Goal: Task Accomplishment & Management: Complete application form

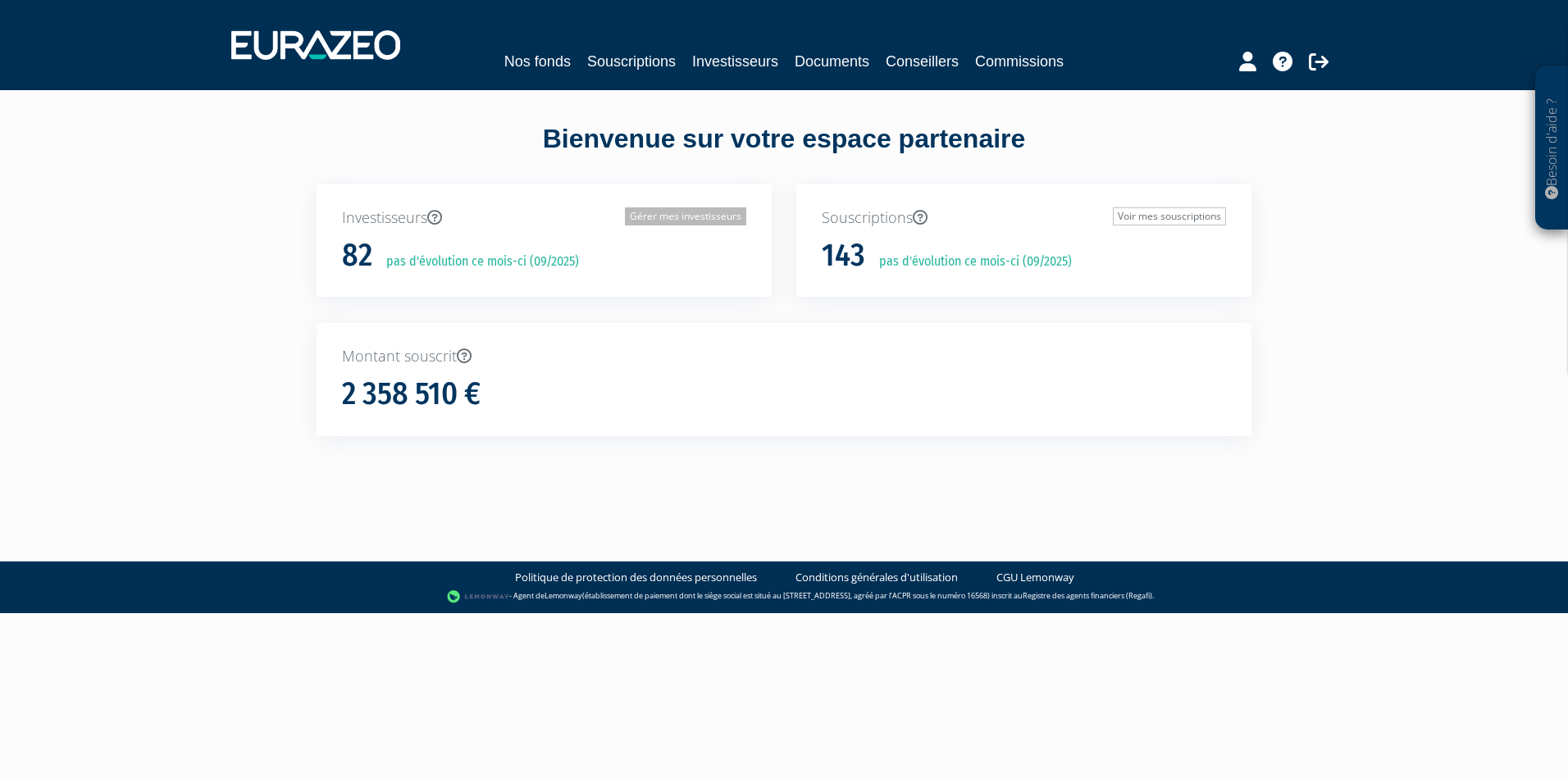
click at [722, 211] on link "Gérer mes investisseurs" at bounding box center [686, 216] width 122 height 18
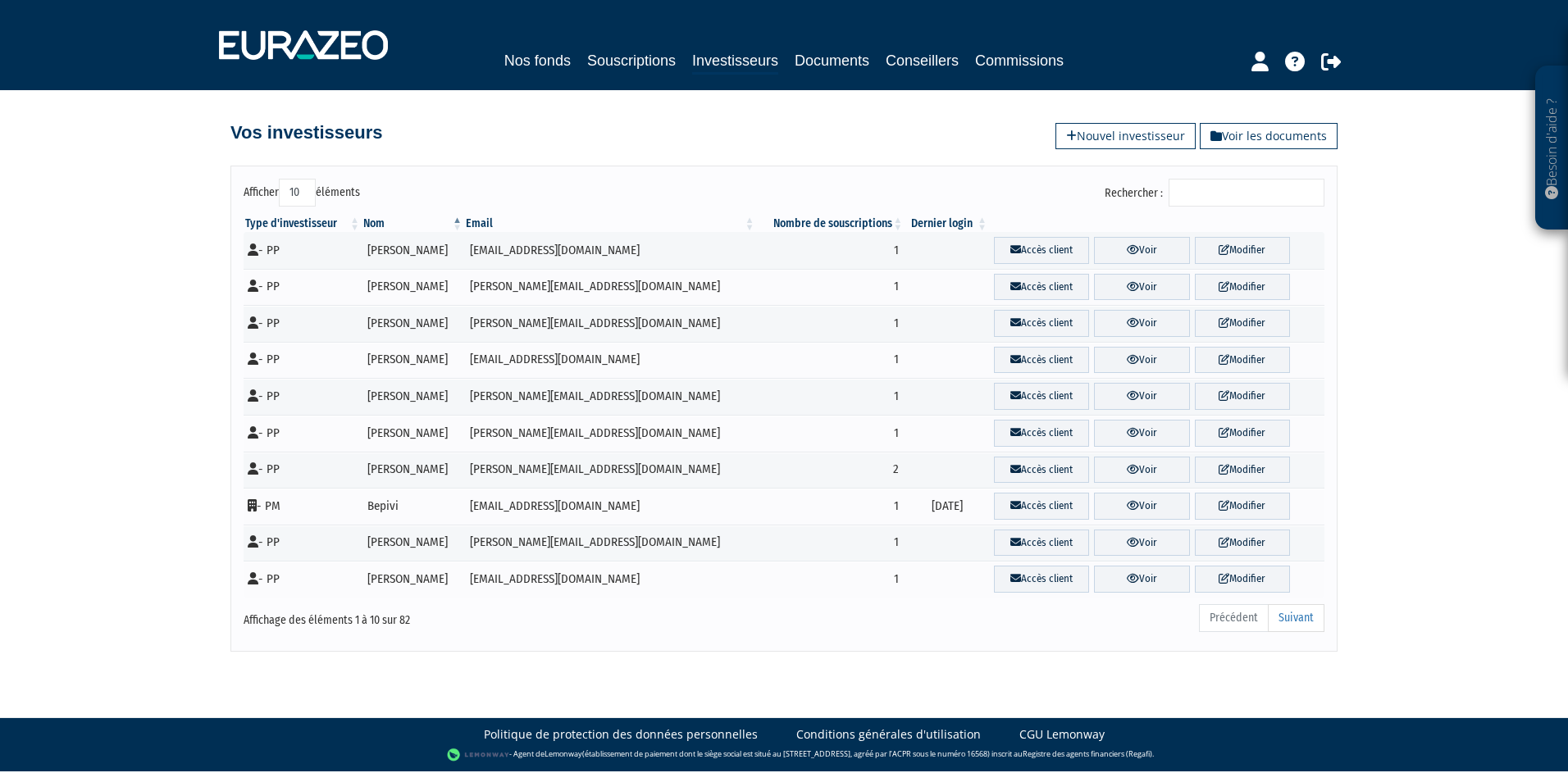
click at [1193, 177] on div "Afficher 10 25 50 100 éléments Rechercher : Type d'investisseur Nom Email Nombr…" at bounding box center [783, 408] width 1106 height 486
click at [1303, 211] on div "Type d'investisseur Nom Email Nombre de souscriptions Dernier login" at bounding box center [784, 406] width 1106 height 392
click at [1286, 197] on input "Rechercher :" at bounding box center [1246, 193] width 156 height 28
paste input "MILLOT"
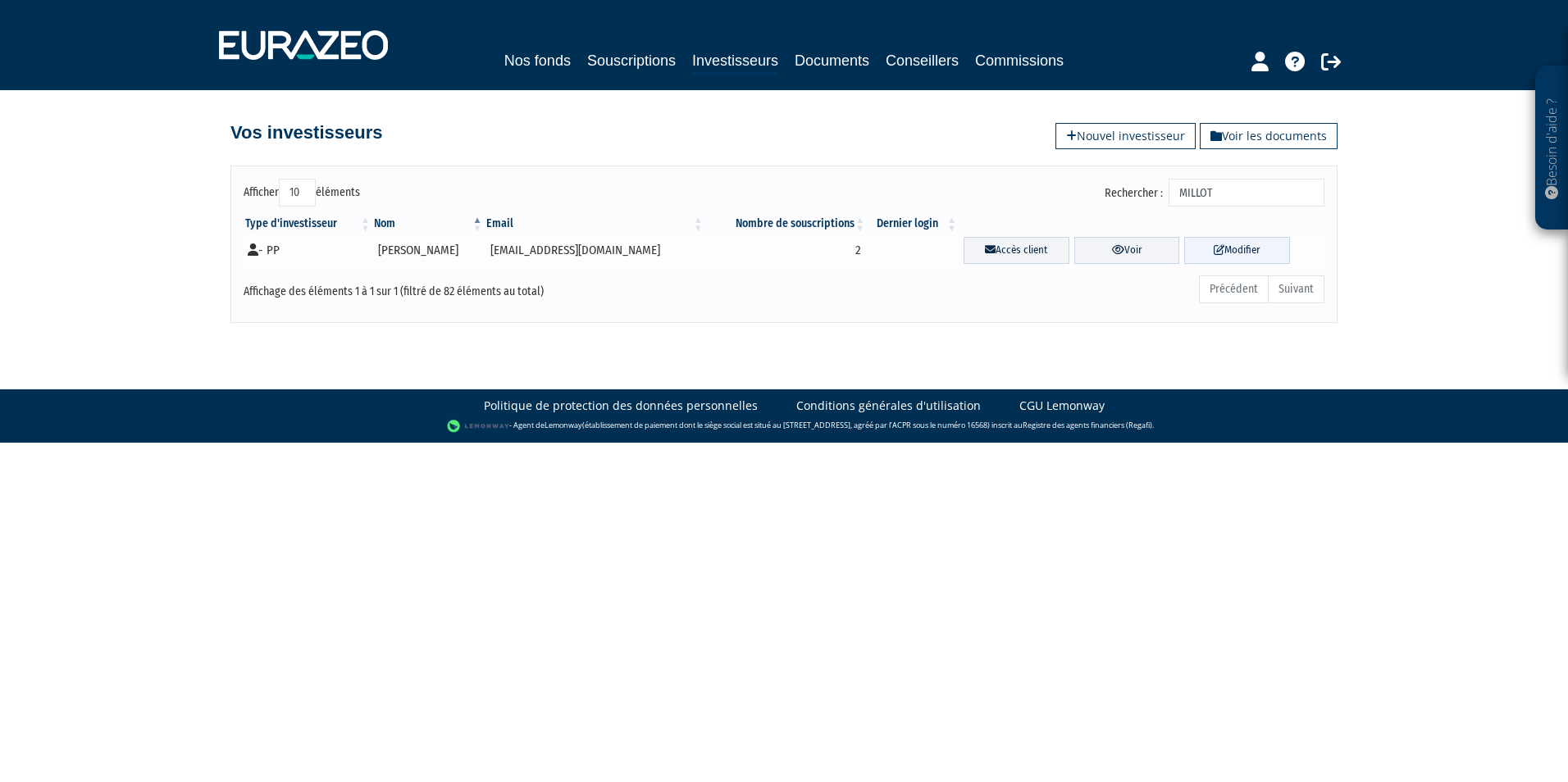
type input "MILLOT"
click at [1244, 244] on link "Modifier" at bounding box center [1237, 250] width 106 height 27
click at [1127, 252] on link "Voir" at bounding box center [1127, 250] width 106 height 27
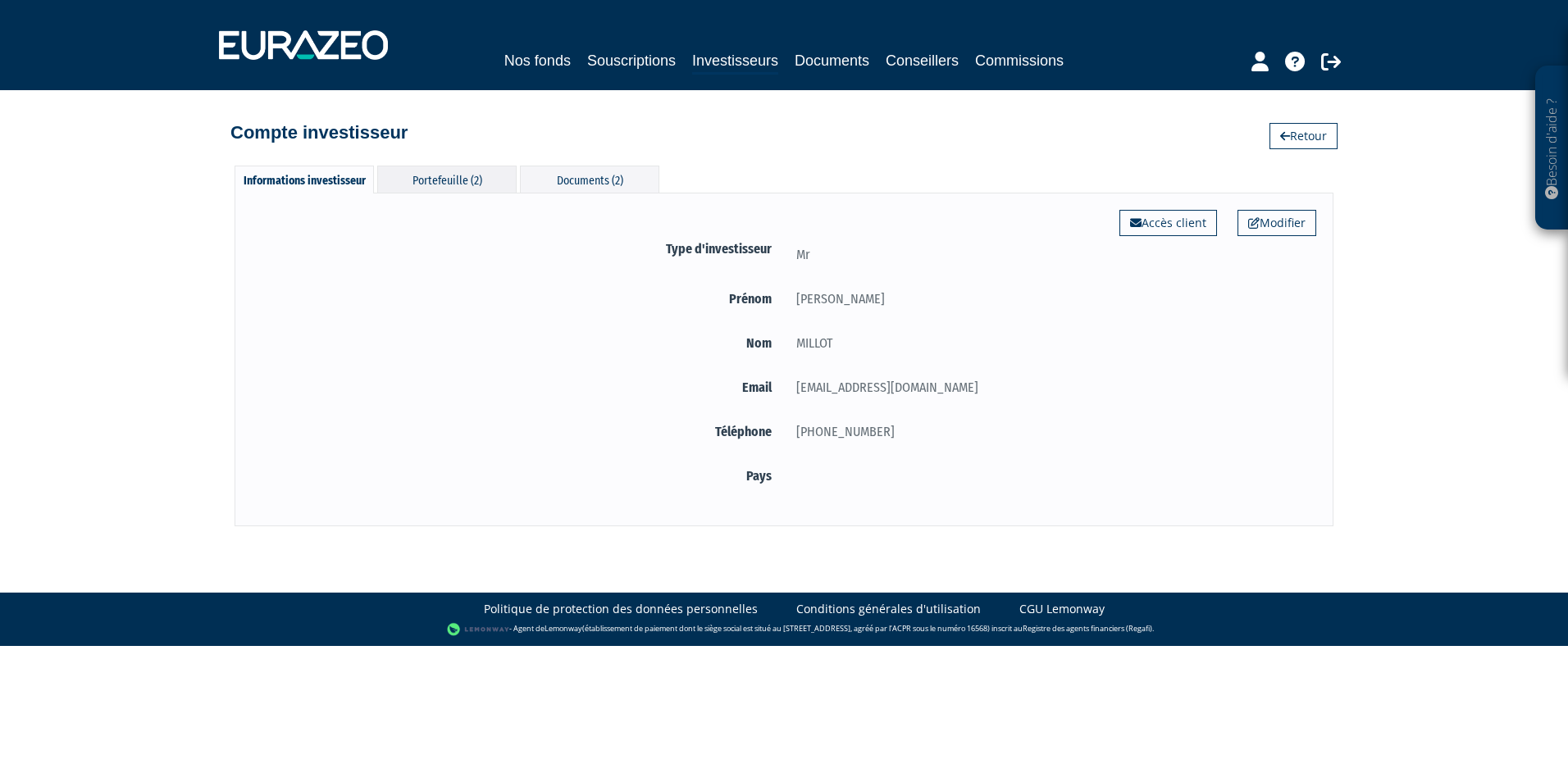
click at [445, 189] on div "Portefeuille (2)" at bounding box center [447, 179] width 139 height 27
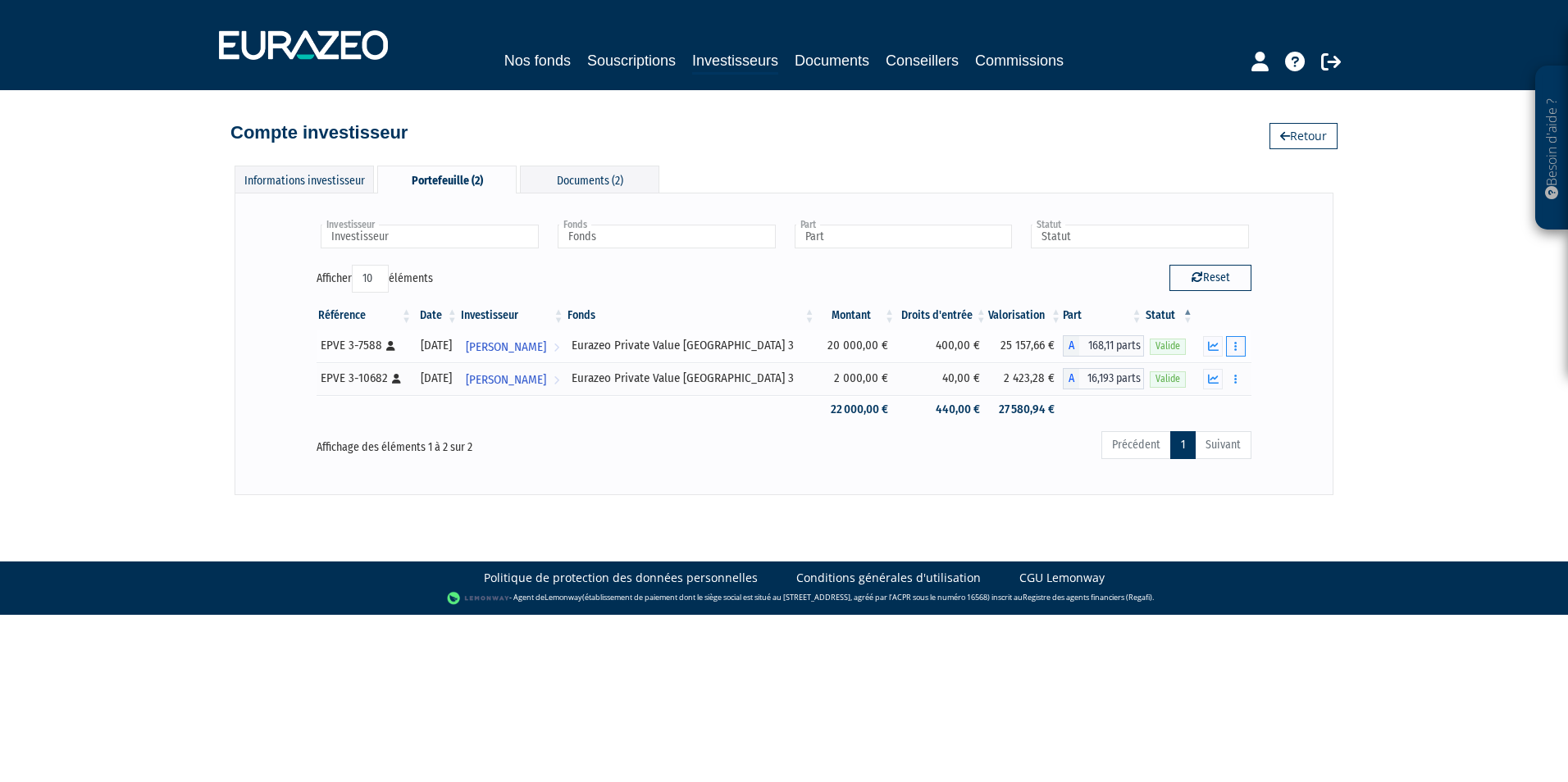
click at [1238, 339] on button "button" at bounding box center [1235, 347] width 20 height 21
click at [1240, 353] on button "button" at bounding box center [1235, 347] width 20 height 21
click at [1331, 355] on div "Investisseur Chantal MILLOT Investisseur Fonds Eurazeo Private Value Europe 3 F…" at bounding box center [784, 343] width 1099 height 302
click at [1233, 349] on button "button" at bounding box center [1235, 347] width 20 height 21
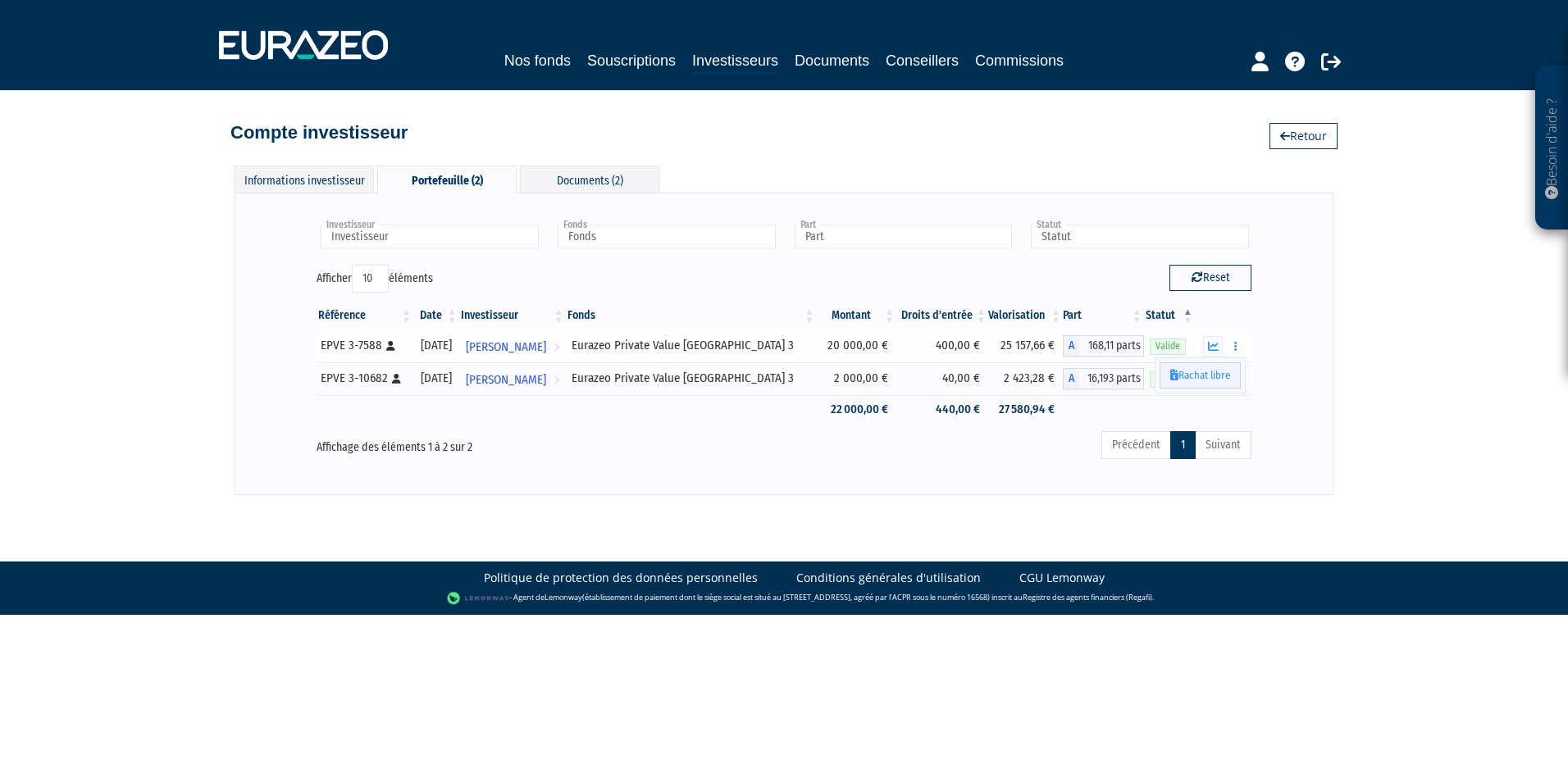
click at [1216, 372] on link "Rachat libre" at bounding box center [1199, 375] width 81 height 27
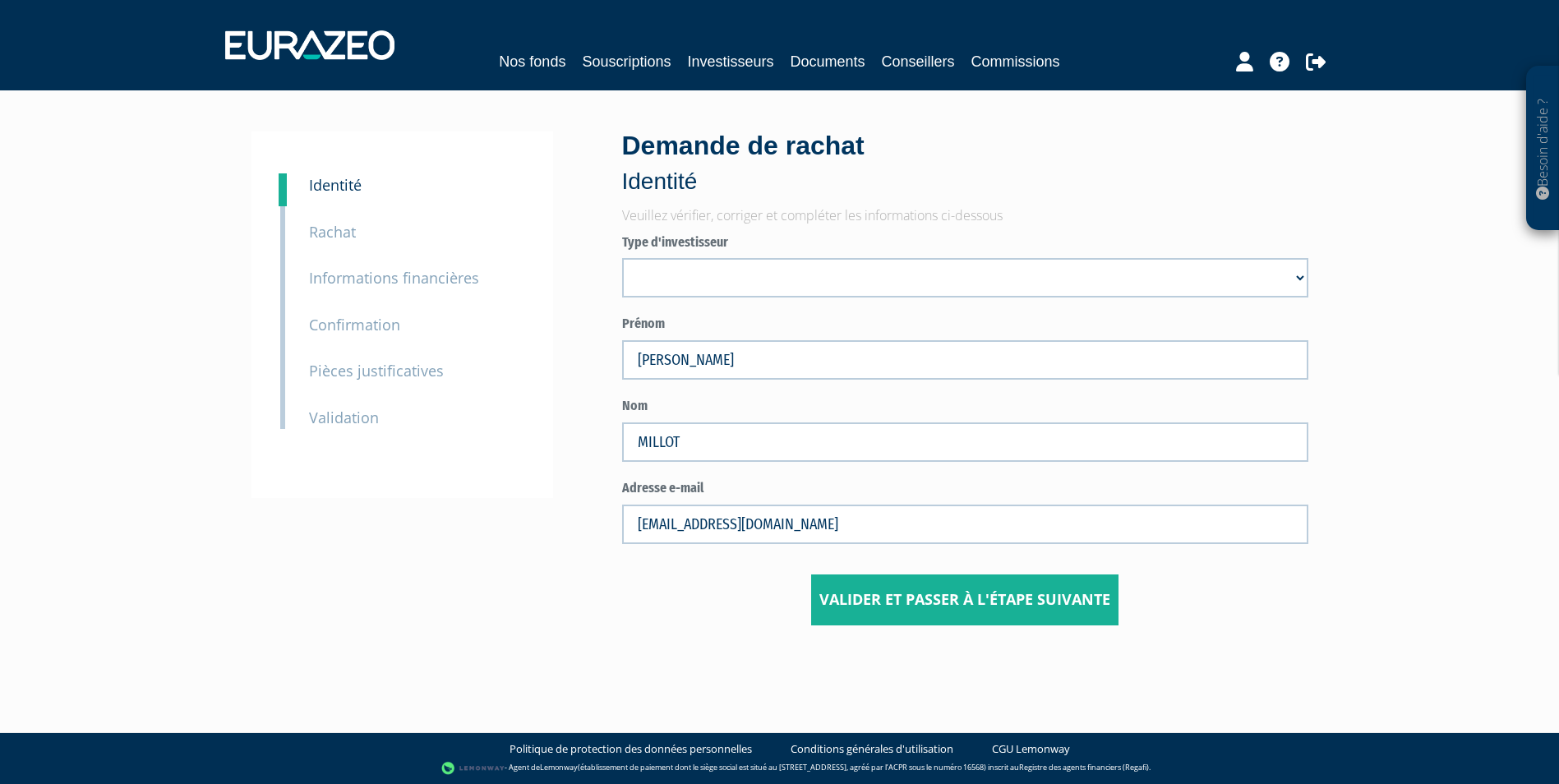
click at [730, 286] on select "Mr Société Mme" at bounding box center [966, 277] width 687 height 39
select select "3"
click at [622, 258] on select "Mr Société Mme" at bounding box center [966, 277] width 687 height 39
click at [953, 604] on button "Valider et passer à l'étape suivante" at bounding box center [965, 599] width 308 height 51
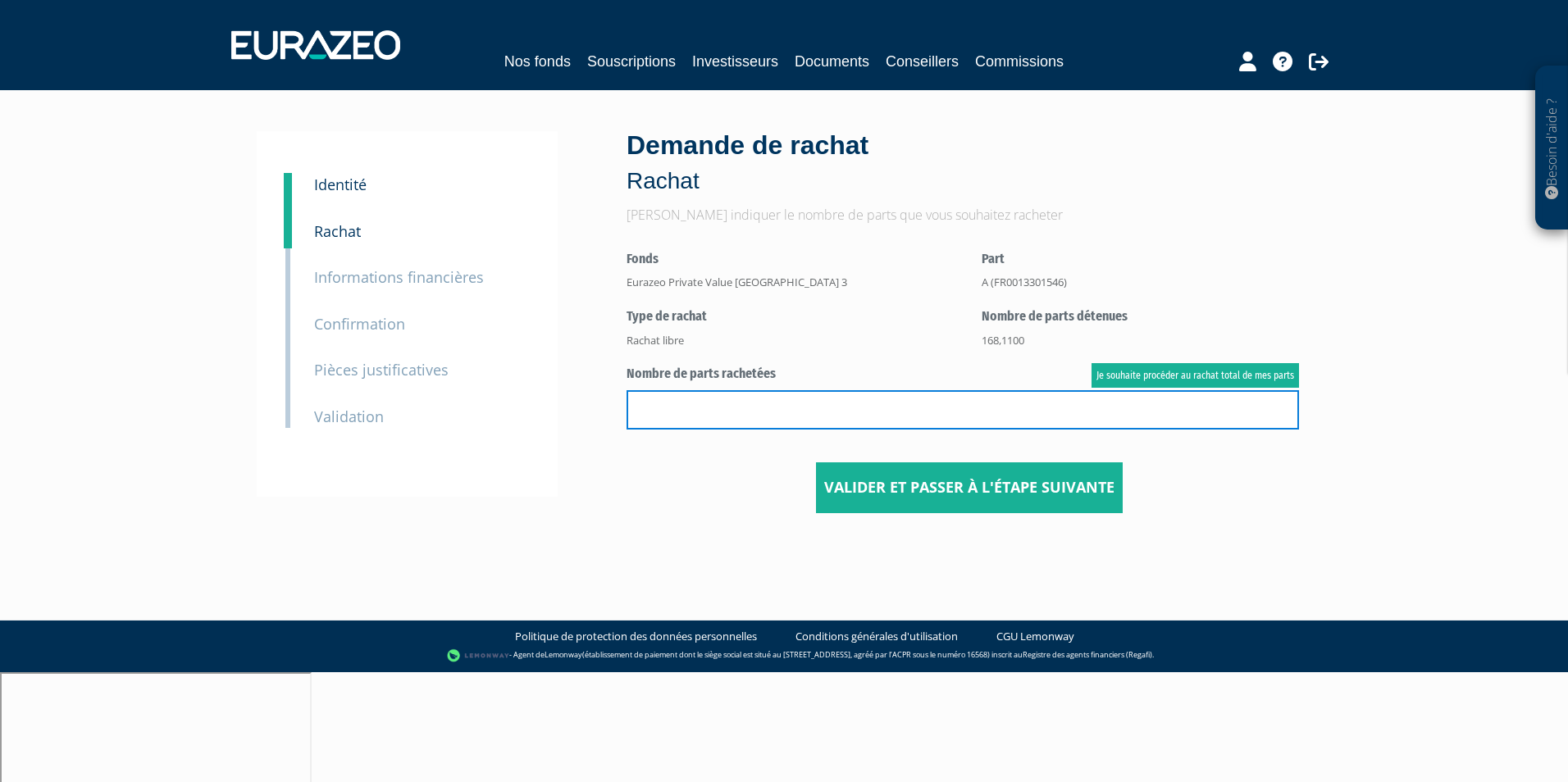
click at [725, 402] on input "text" at bounding box center [963, 409] width 673 height 39
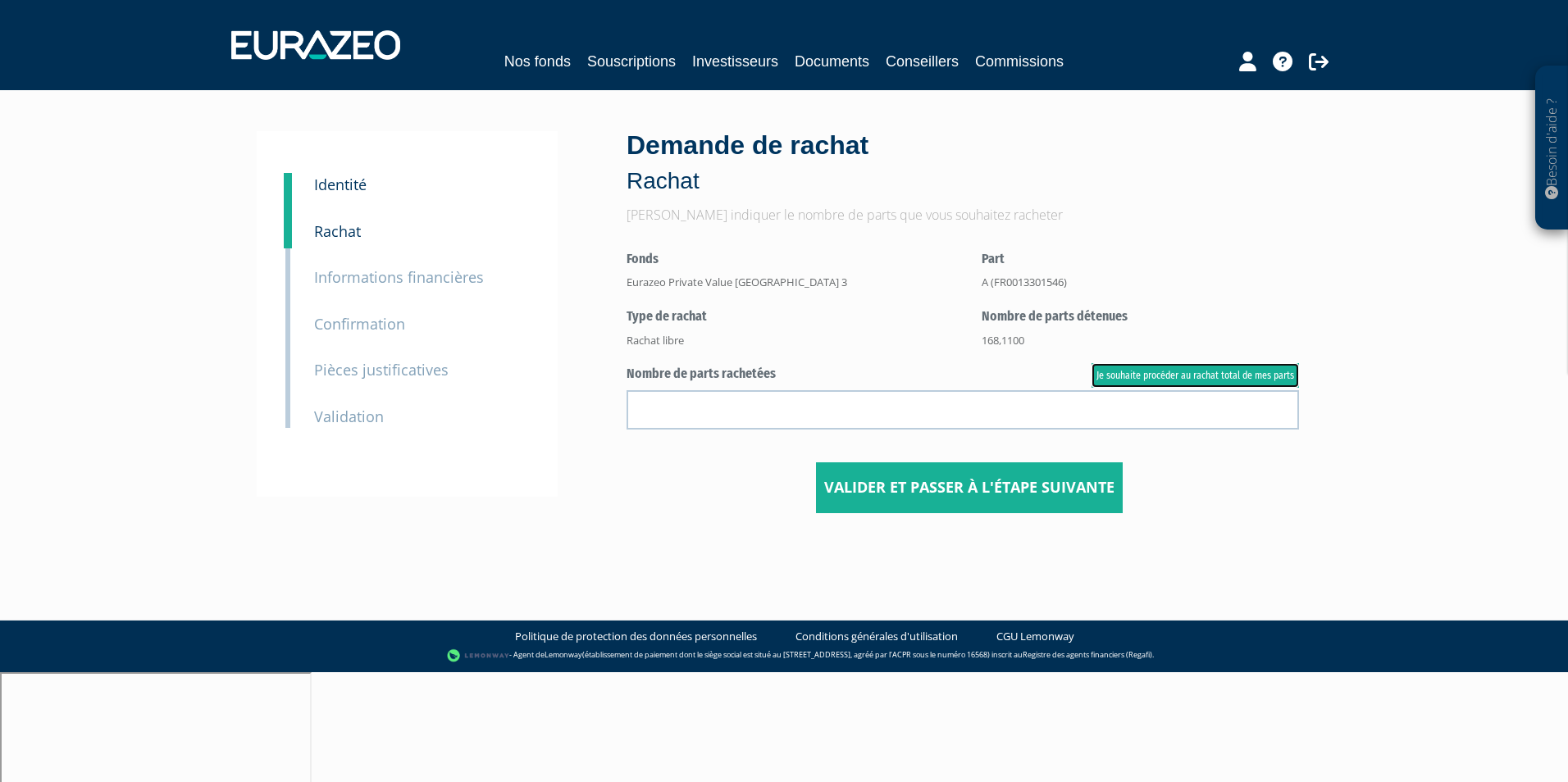
click at [1172, 374] on link "Je souhaite procéder au rachat total de mes parts" at bounding box center [1195, 375] width 208 height 24
type input "168.110000"
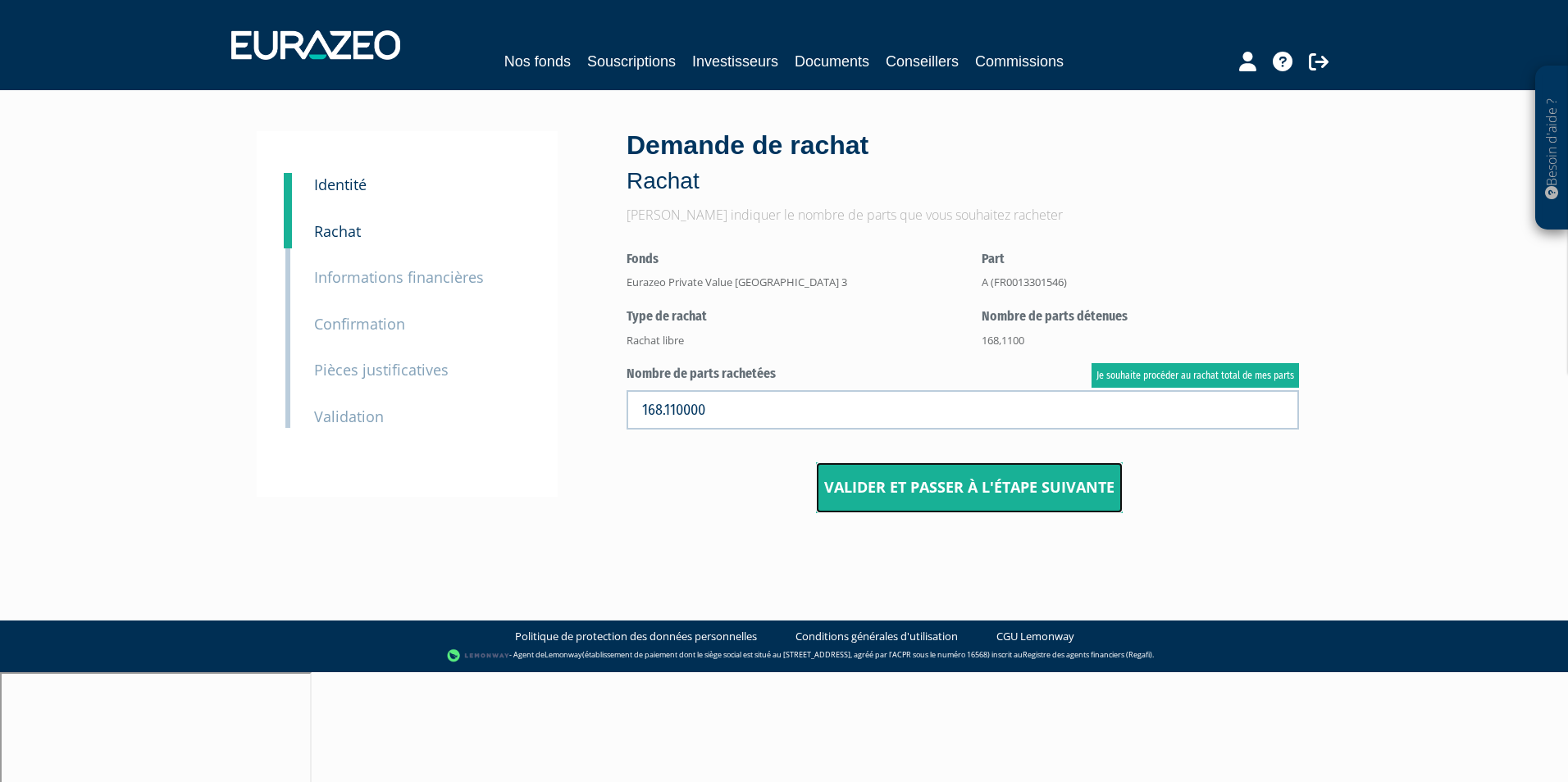
click at [874, 480] on button "Valider et passer à l'étape suivante" at bounding box center [969, 487] width 307 height 50
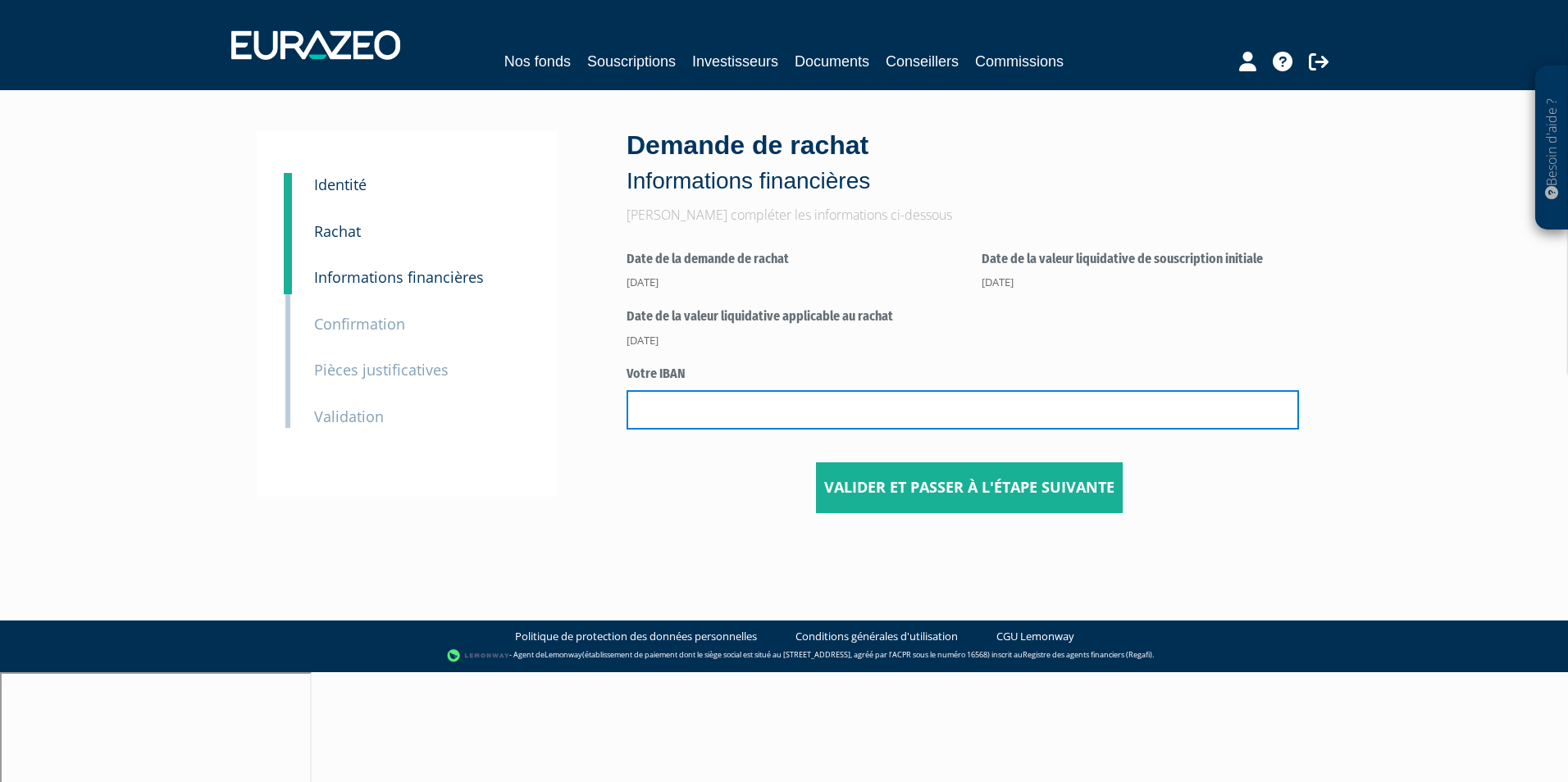
click at [787, 412] on input "text" at bounding box center [963, 409] width 673 height 39
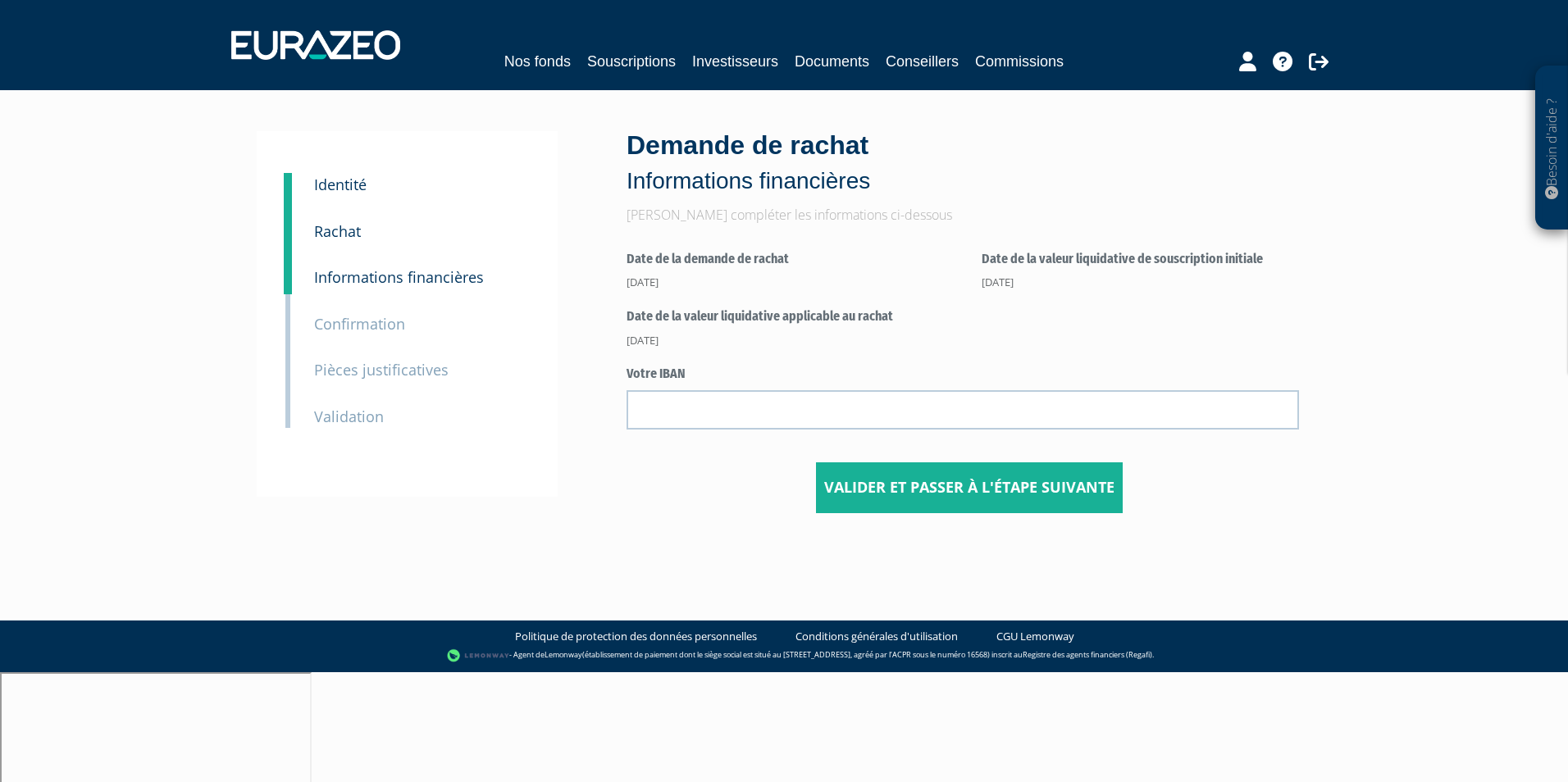
click at [729, 505] on center "Valider et passer à l'étape suivante" at bounding box center [969, 487] width 685 height 50
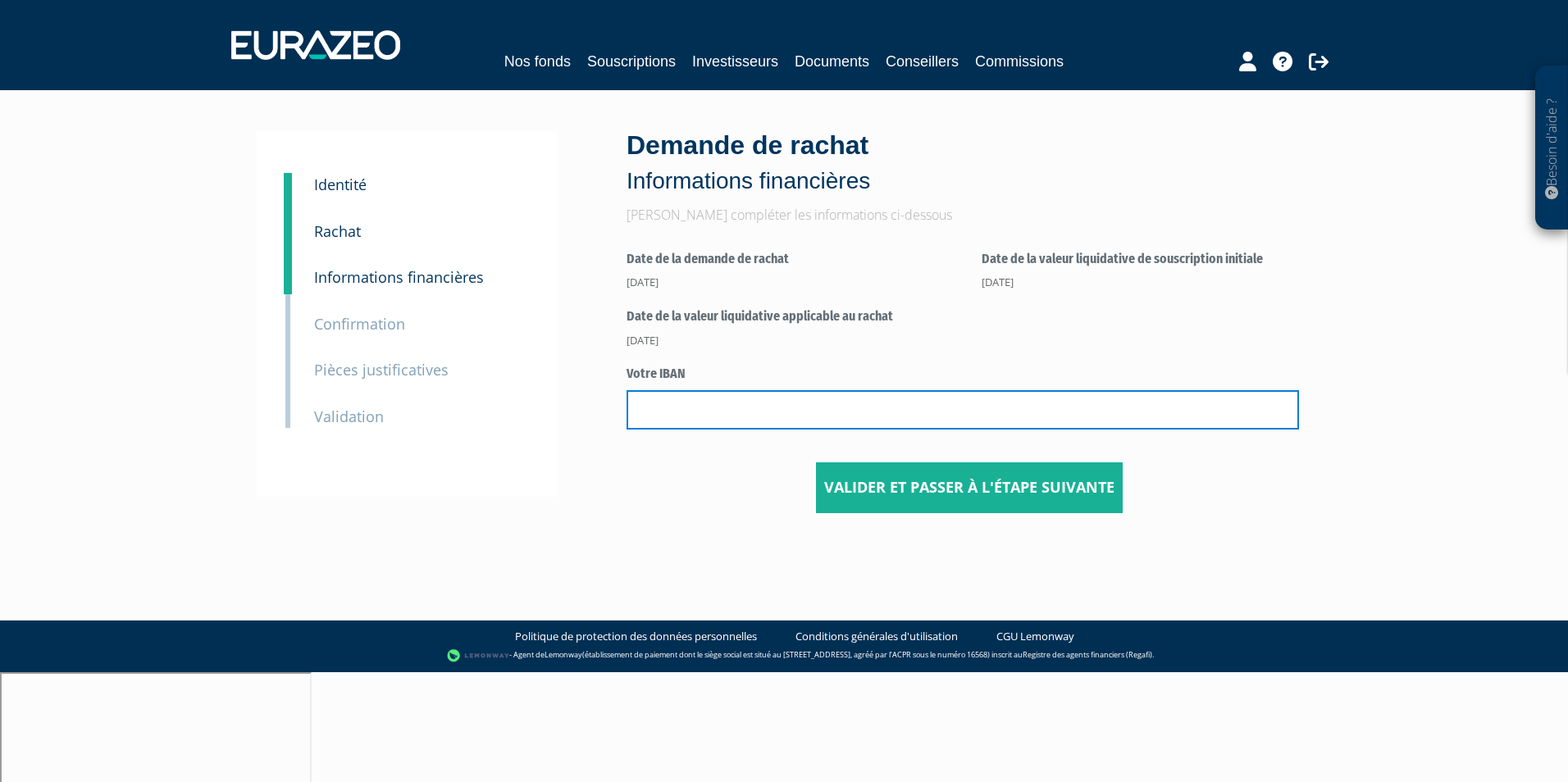
click at [773, 416] on input "text" at bounding box center [963, 409] width 673 height 39
paste input "FR76 3000 4031 0300 0030 6411 720"
type input "FR76 3000 4031 0300 0030 6411 720"
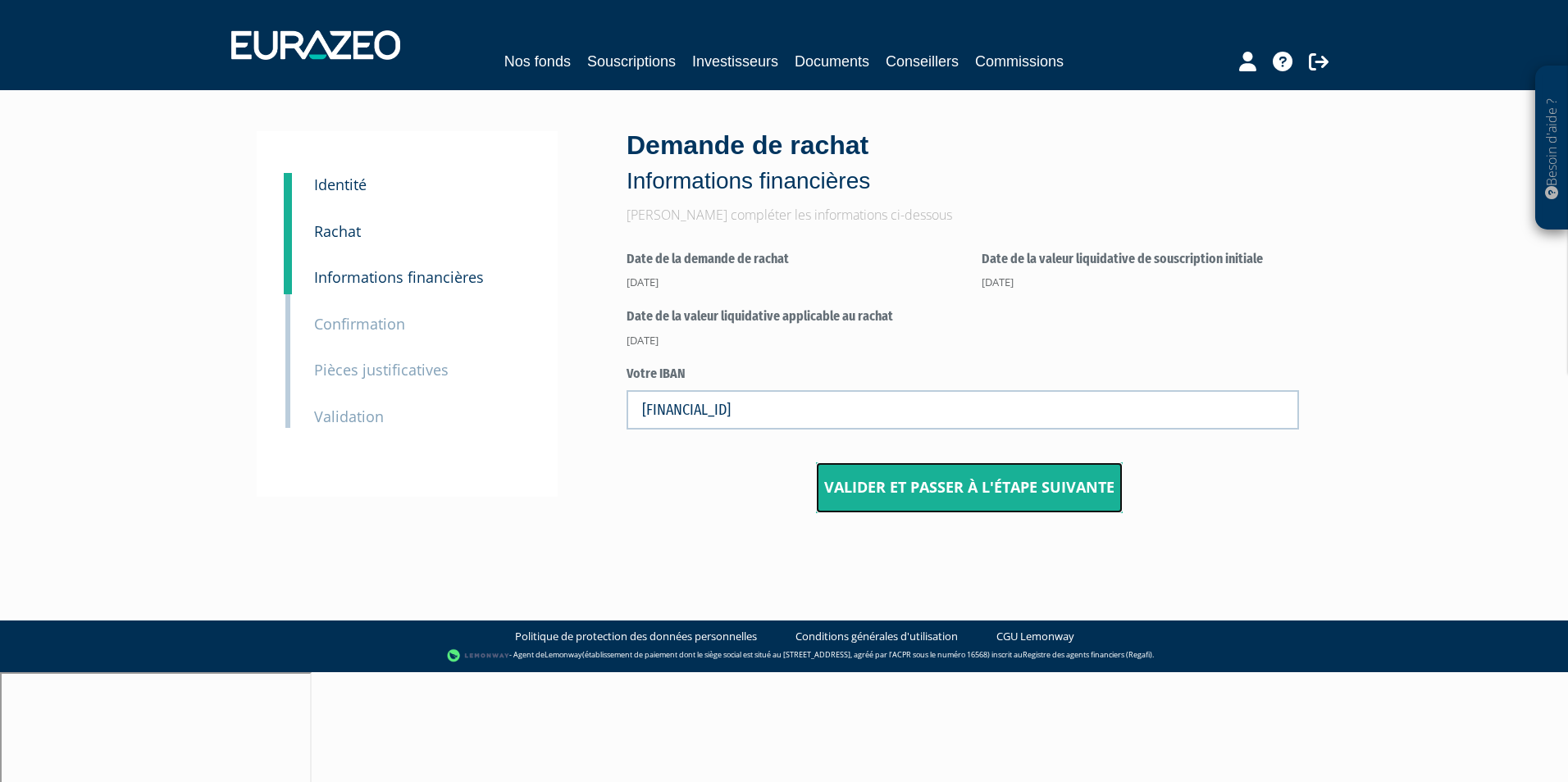
click at [898, 490] on button "Valider et passer à l'étape suivante" at bounding box center [969, 487] width 307 height 50
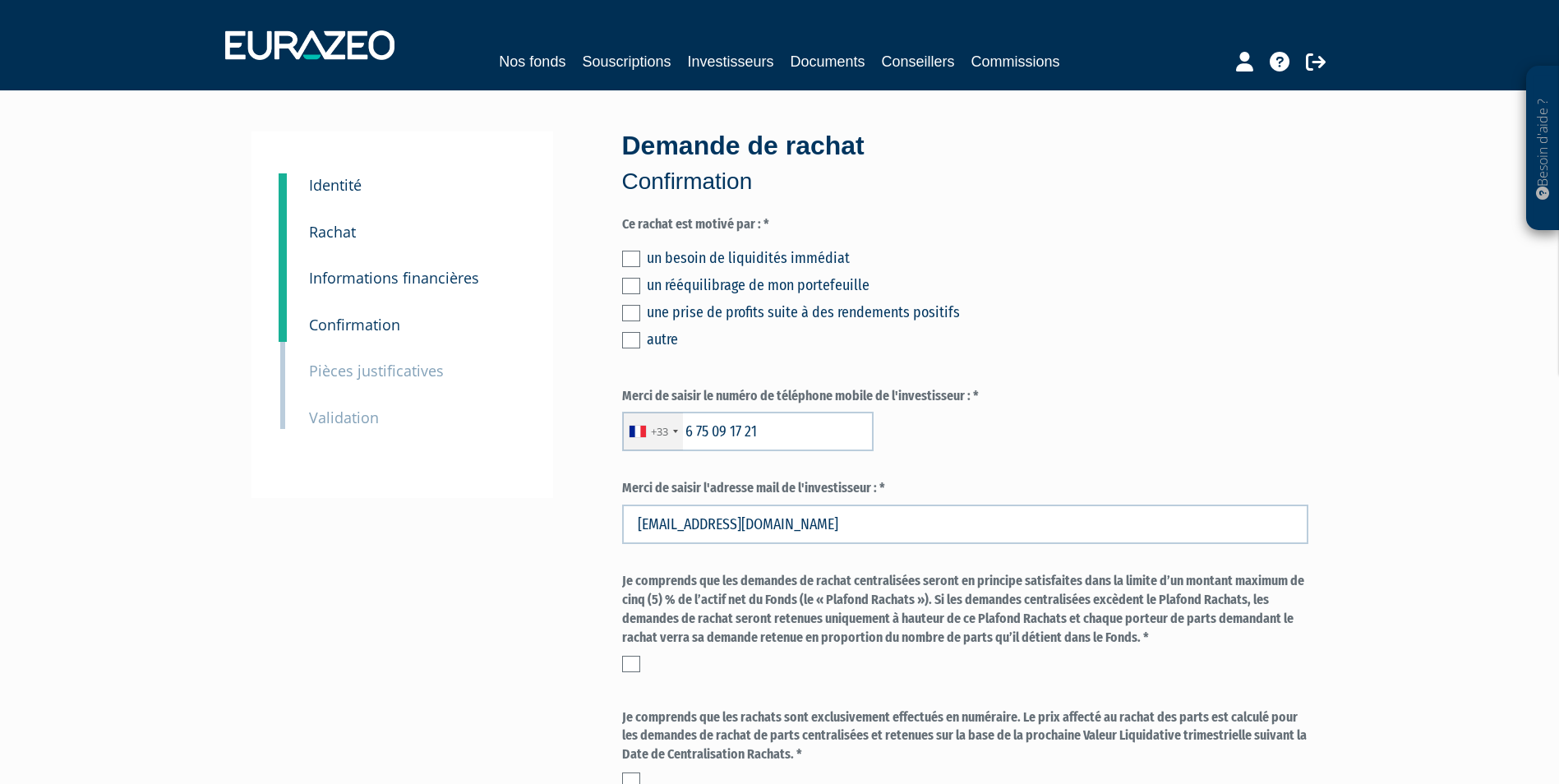
click at [636, 253] on label at bounding box center [631, 259] width 18 height 17
click at [0, 0] on input "checkbox" at bounding box center [0, 0] width 0 height 0
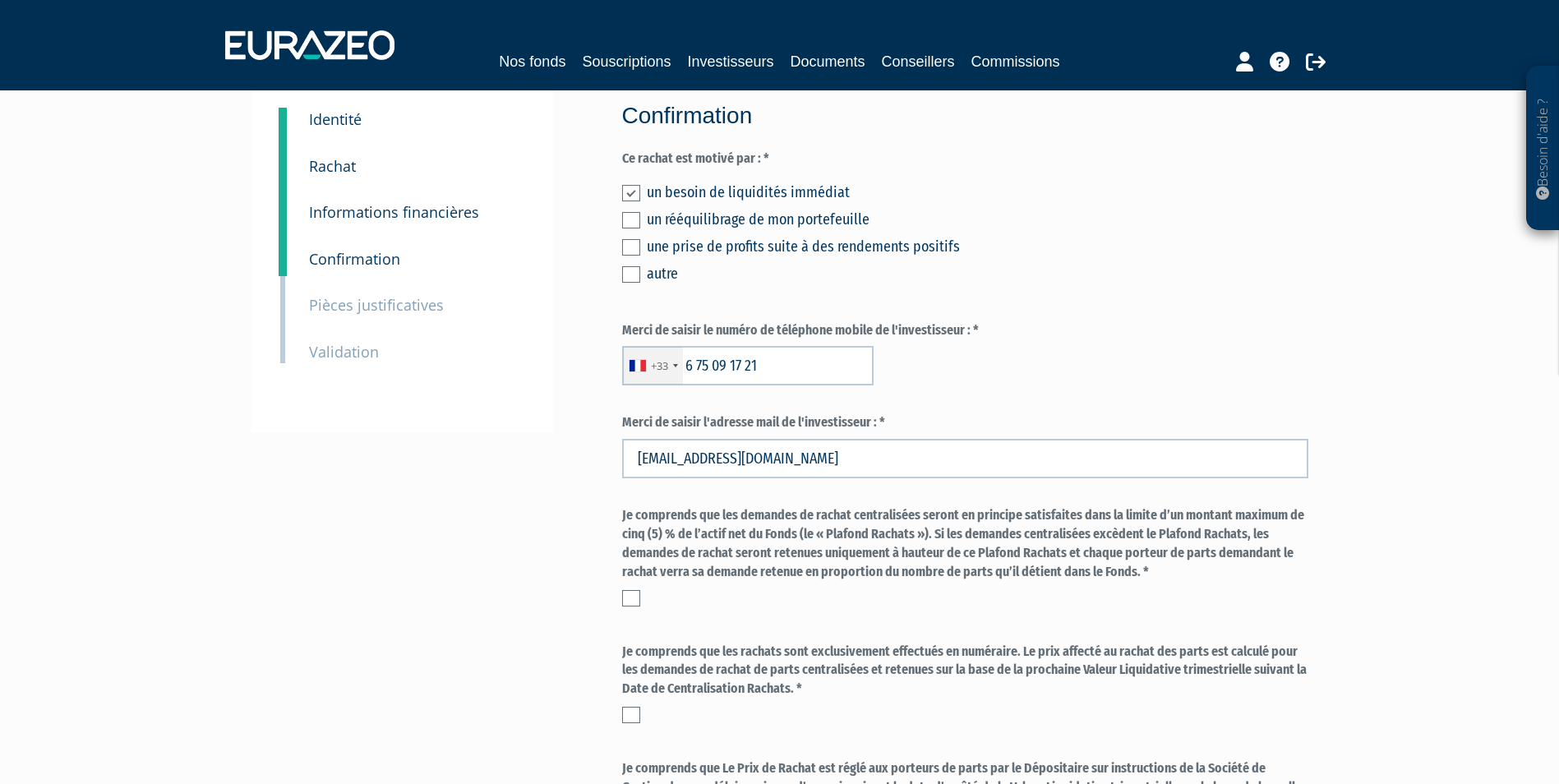
scroll to position [165, 0]
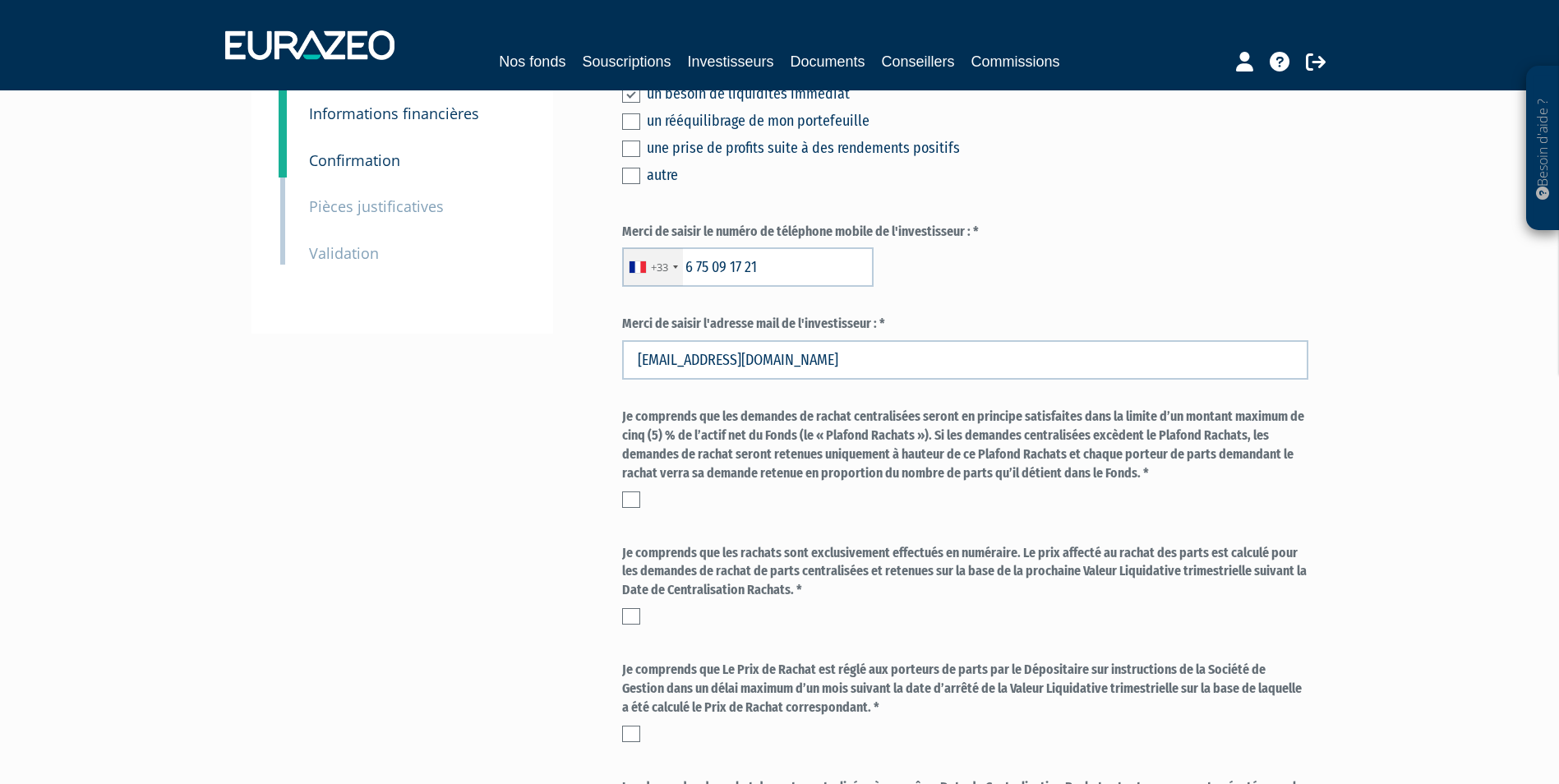
click at [638, 500] on label at bounding box center [631, 499] width 18 height 17
click at [0, 0] on input "checkbox" at bounding box center [0, 0] width 0 height 0
click at [639, 614] on label at bounding box center [631, 616] width 18 height 17
click at [0, 0] on input "checkbox" at bounding box center [0, 0] width 0 height 0
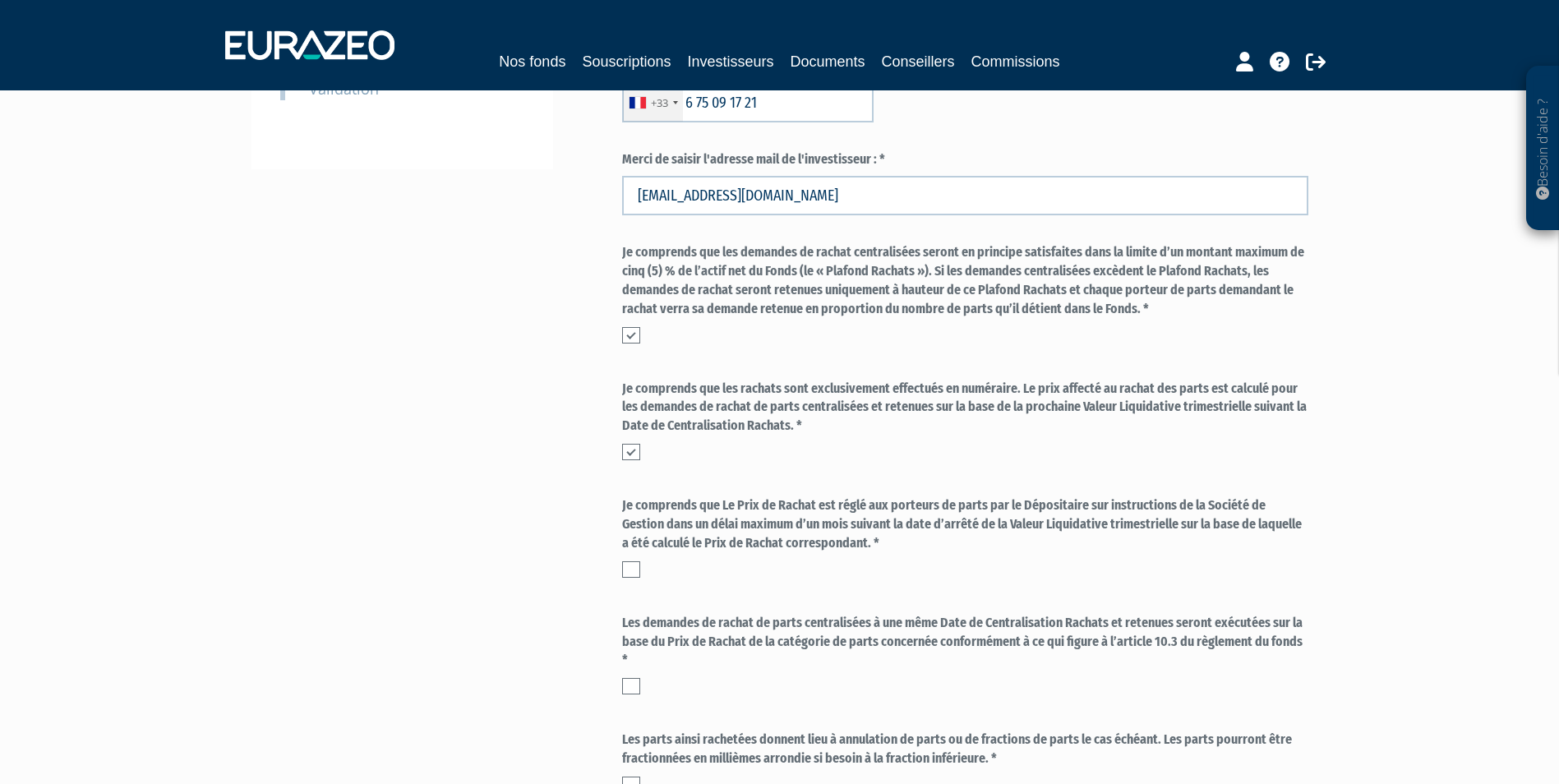
click at [634, 576] on label at bounding box center [631, 569] width 18 height 17
click at [0, 0] on input "checkbox" at bounding box center [0, 0] width 0 height 0
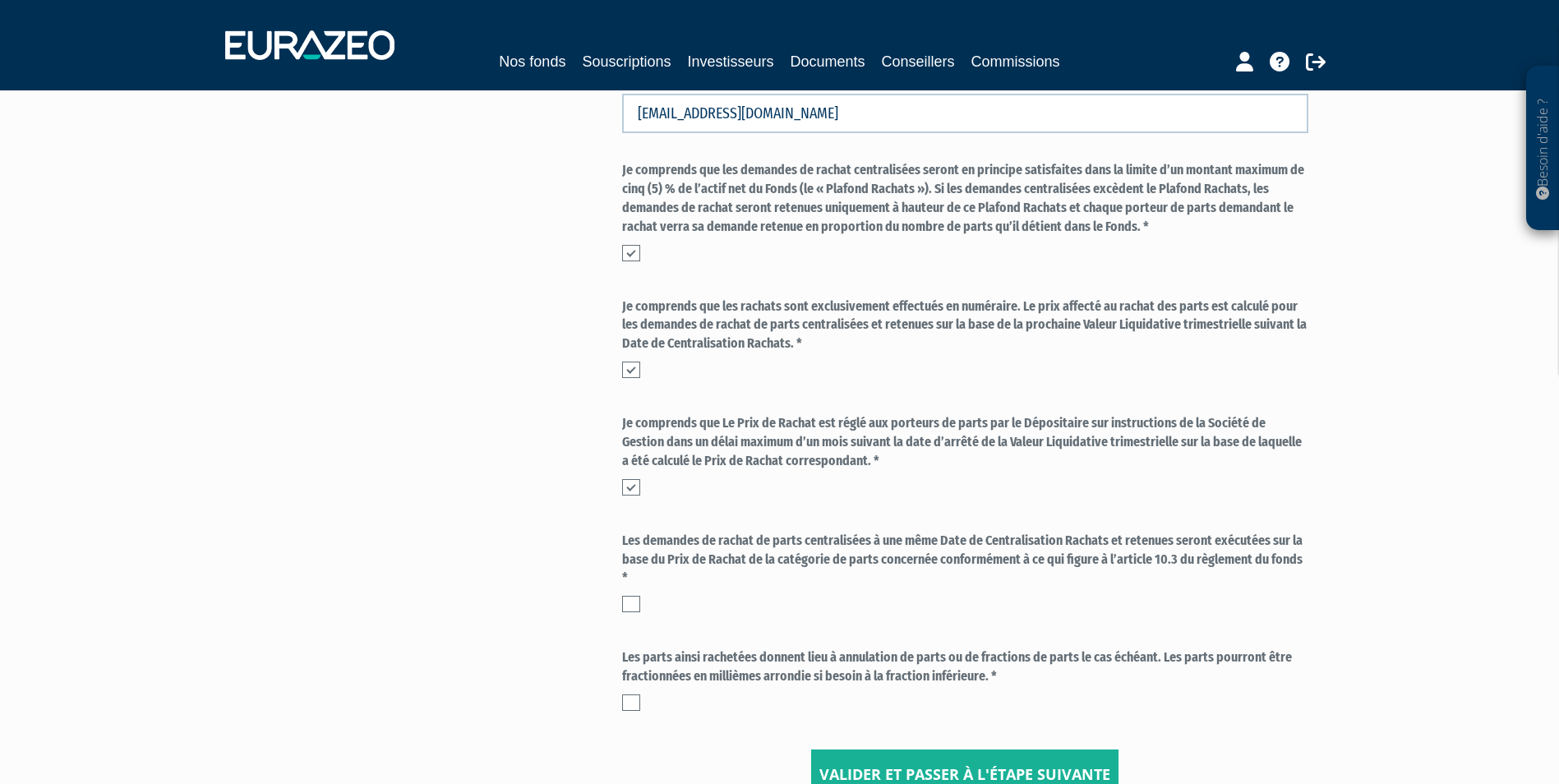
click at [638, 605] on label at bounding box center [631, 604] width 18 height 17
click at [0, 0] on input "checkbox" at bounding box center [0, 0] width 0 height 0
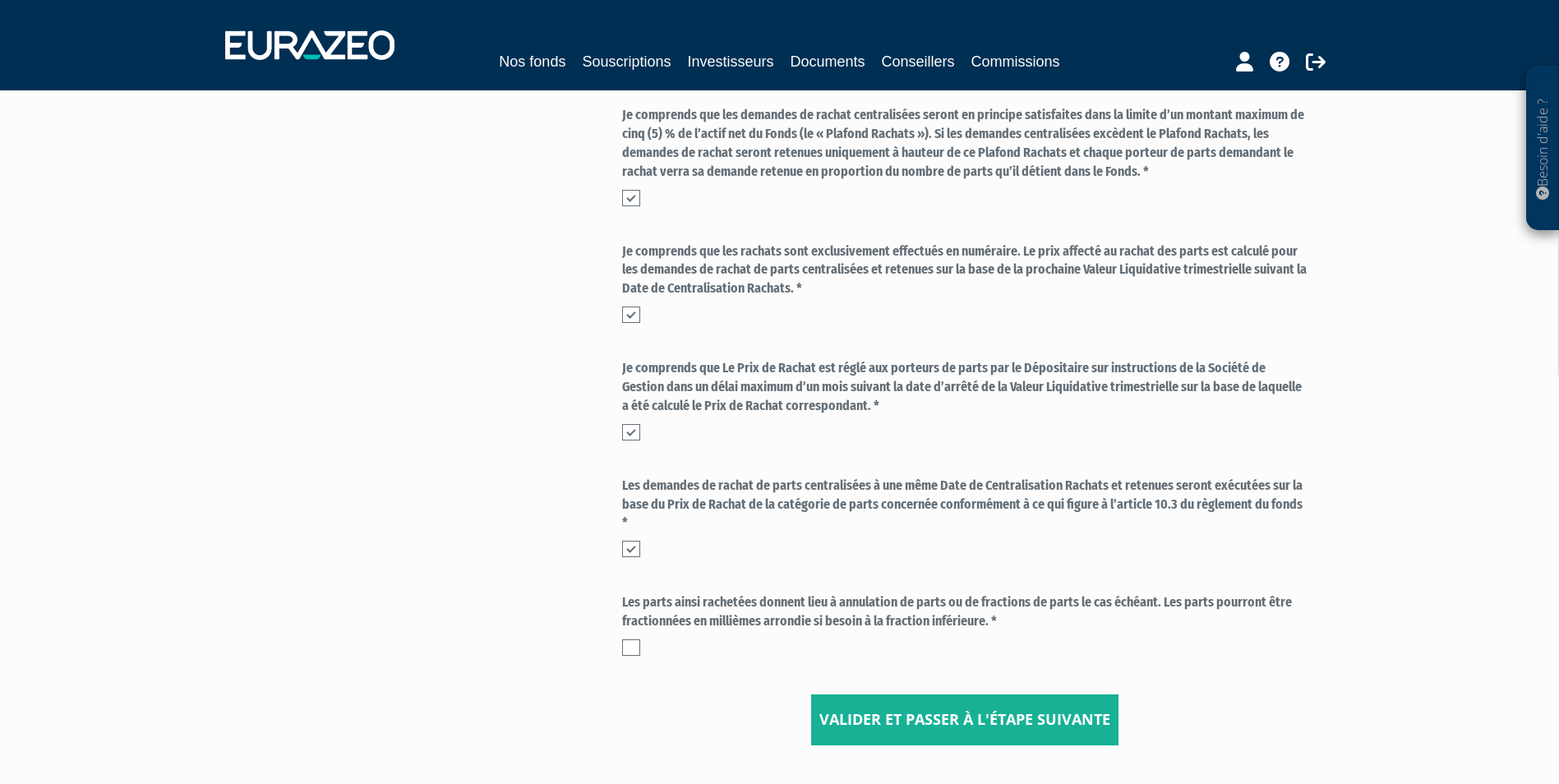
scroll to position [493, 0]
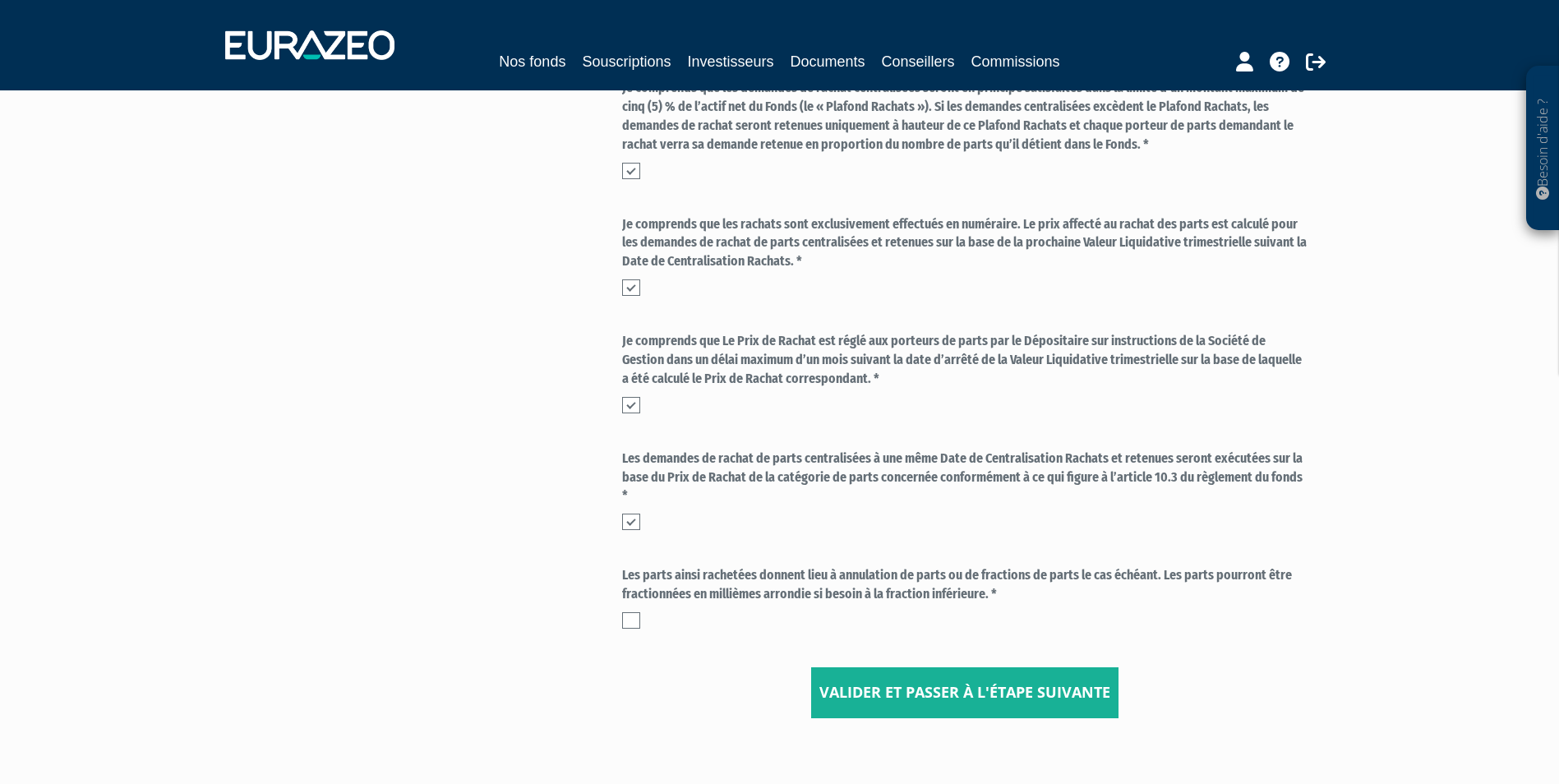
click at [633, 611] on div "Les parts ainsi rachetées donnent lieu à annulation de parts ou de fractions de…" at bounding box center [966, 598] width 687 height 63
click at [631, 612] on label at bounding box center [631, 620] width 18 height 17
click at [0, 0] on input "checkbox" at bounding box center [0, 0] width 0 height 0
click at [854, 682] on button "Valider et passer à l'étape suivante" at bounding box center [965, 693] width 308 height 51
